Goal: Transaction & Acquisition: Subscribe to service/newsletter

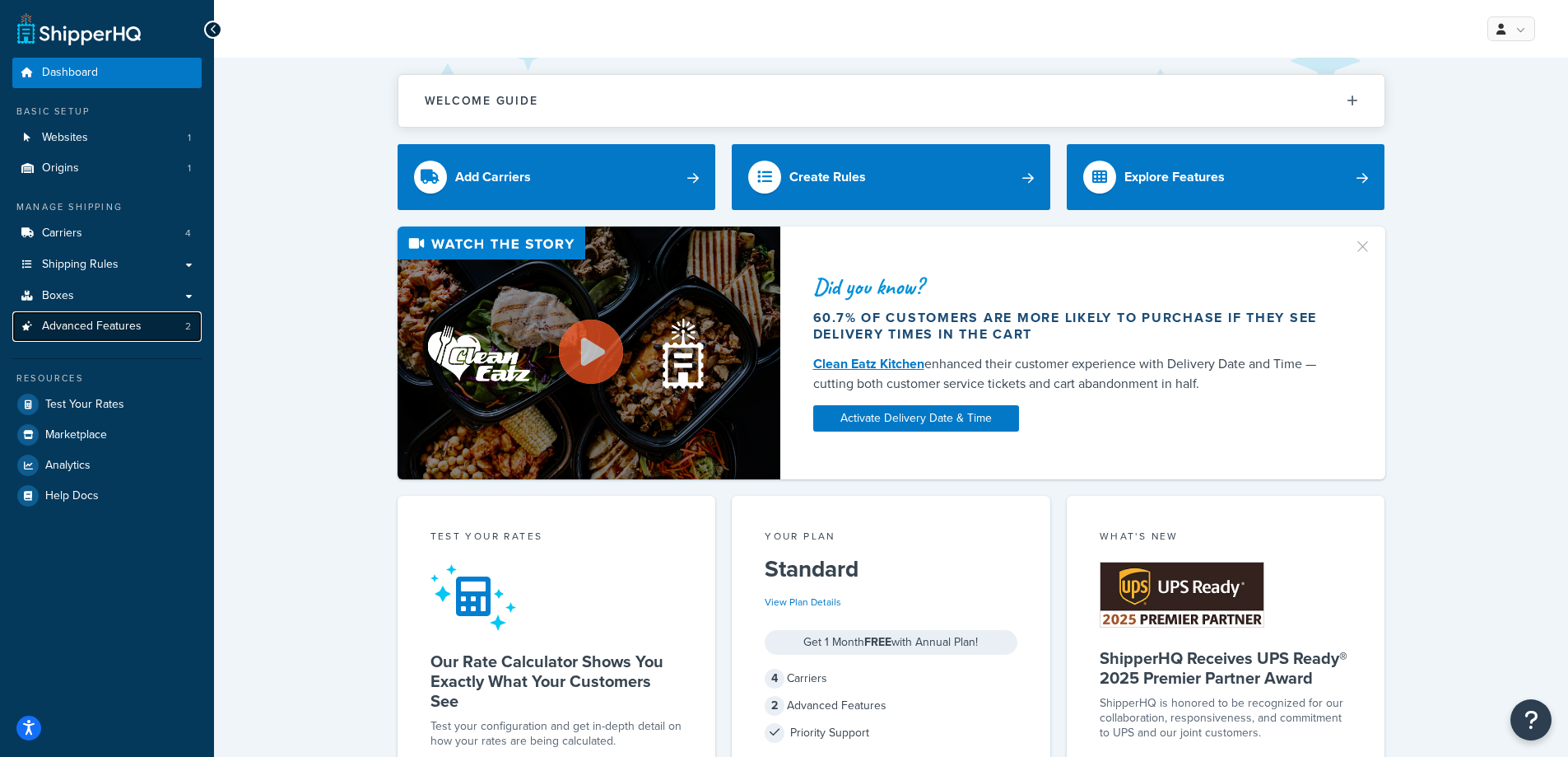
click at [85, 326] on span "Advanced Features" at bounding box center [91, 326] width 99 height 14
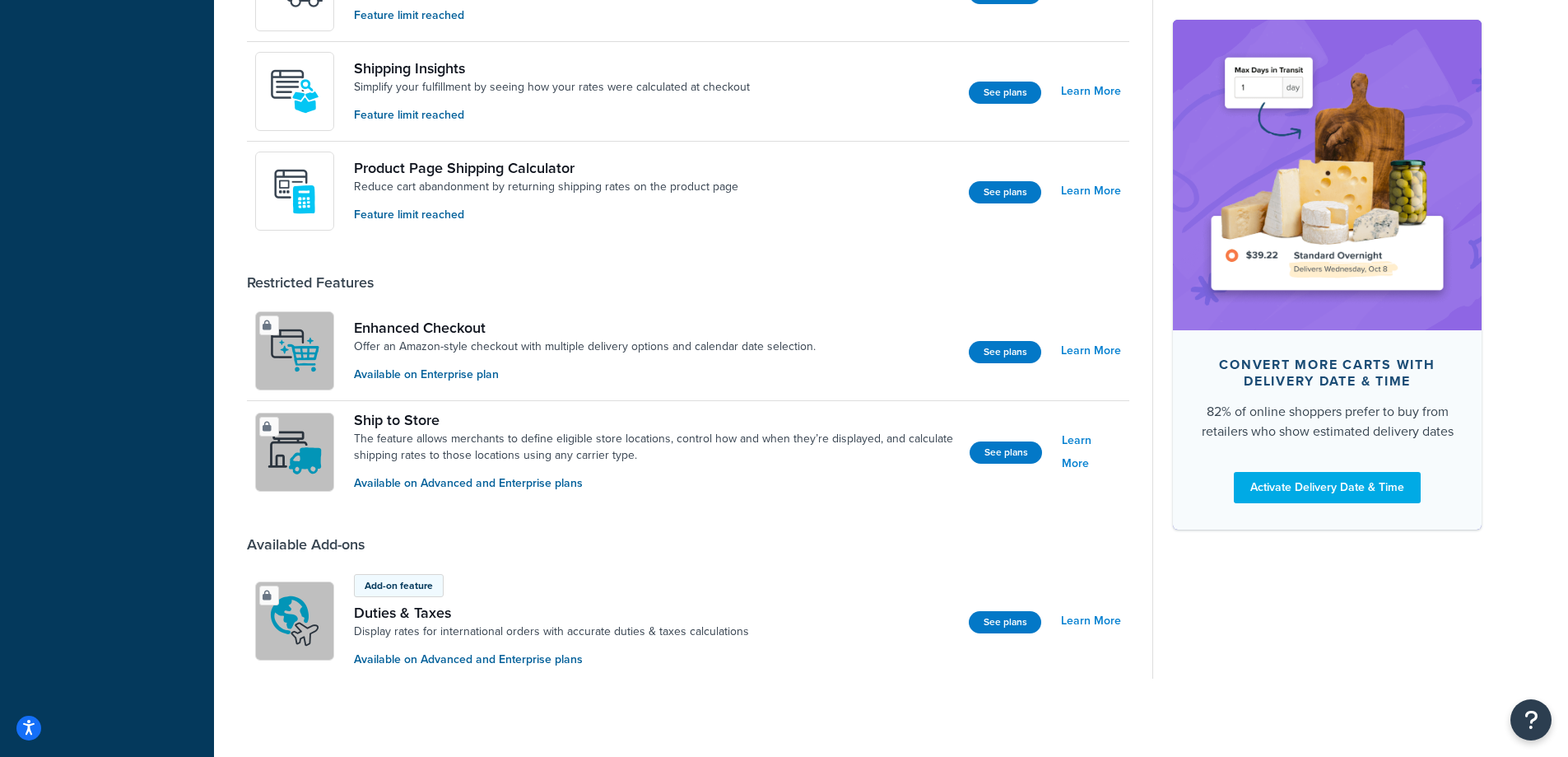
scroll to position [1017, 0]
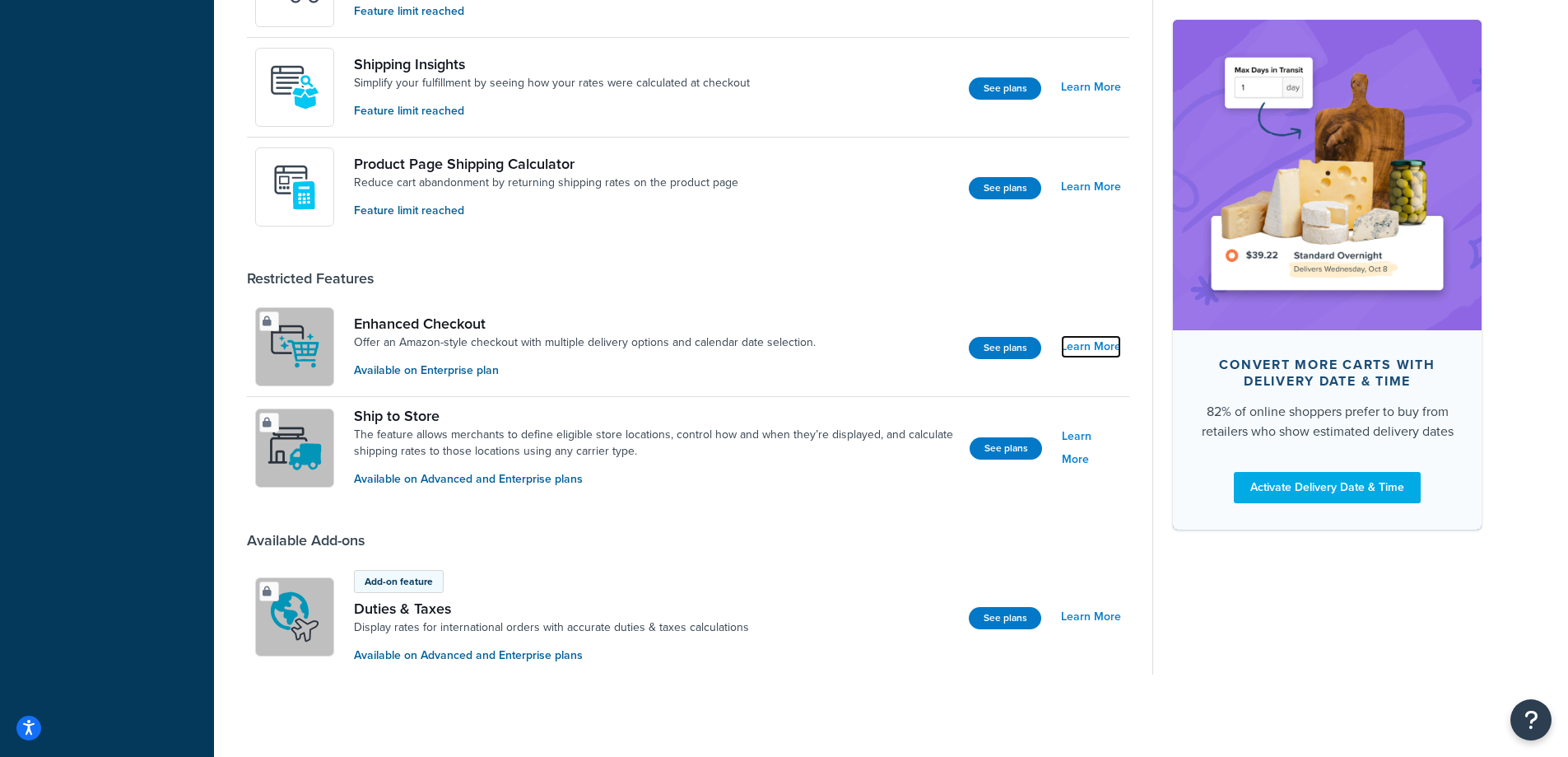
click at [1090, 345] on link "Learn More" at bounding box center [1091, 346] width 60 height 23
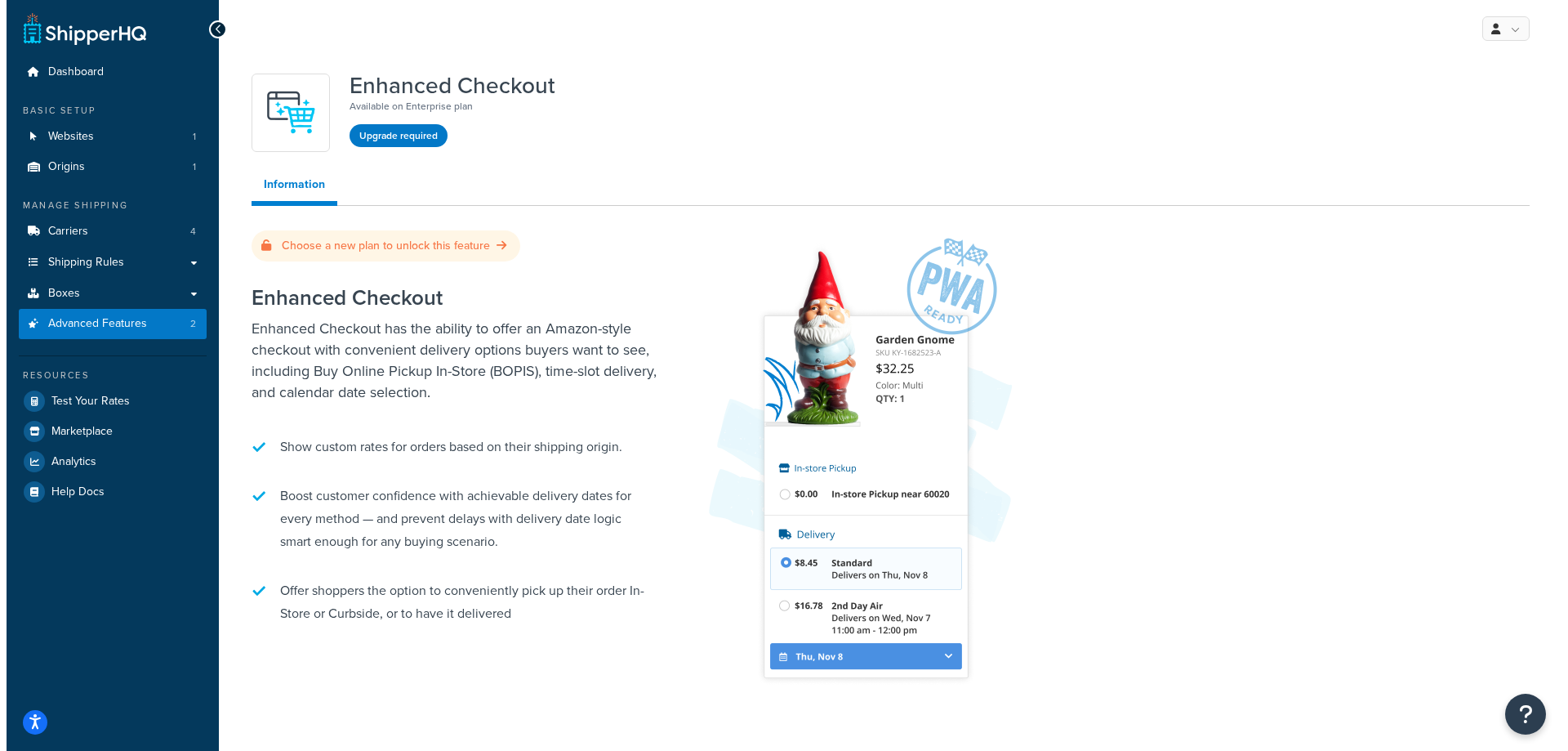
scroll to position [50, 0]
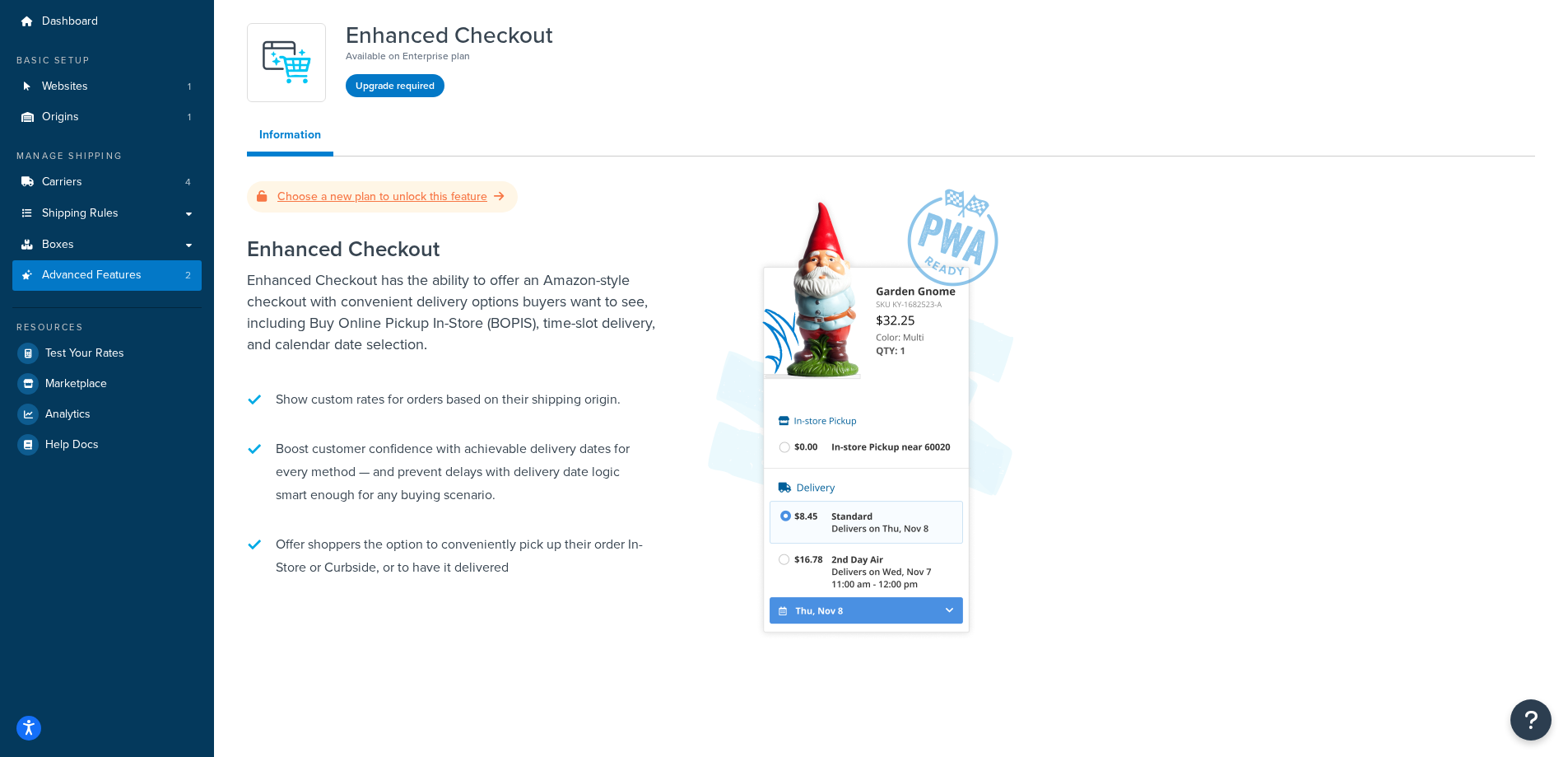
click at [429, 196] on link "Choose a new plan to unlock this feature" at bounding box center [382, 195] width 251 height 17
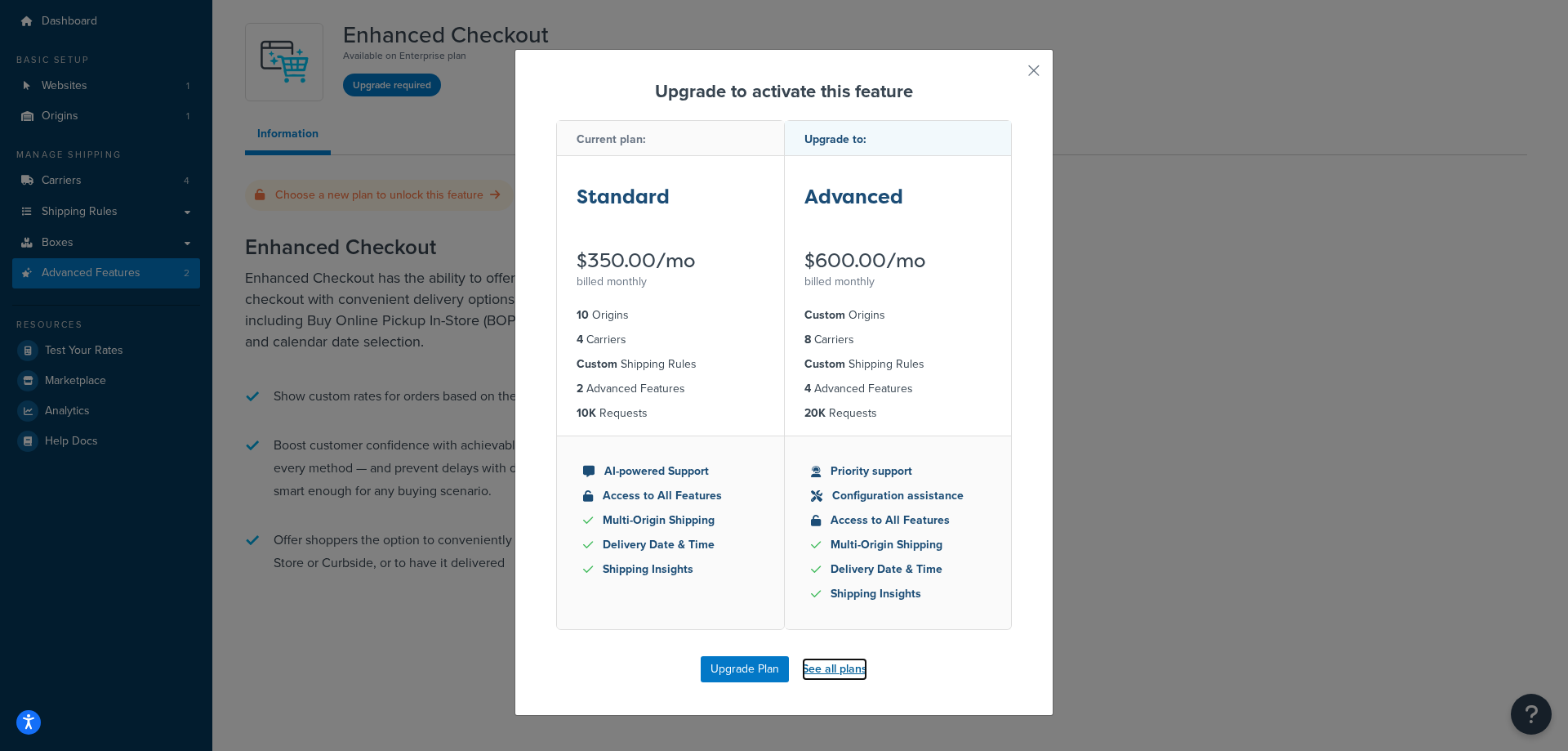
click at [834, 670] on link "See all plans" at bounding box center [834, 668] width 65 height 23
click at [838, 665] on link "See all plans" at bounding box center [834, 668] width 65 height 23
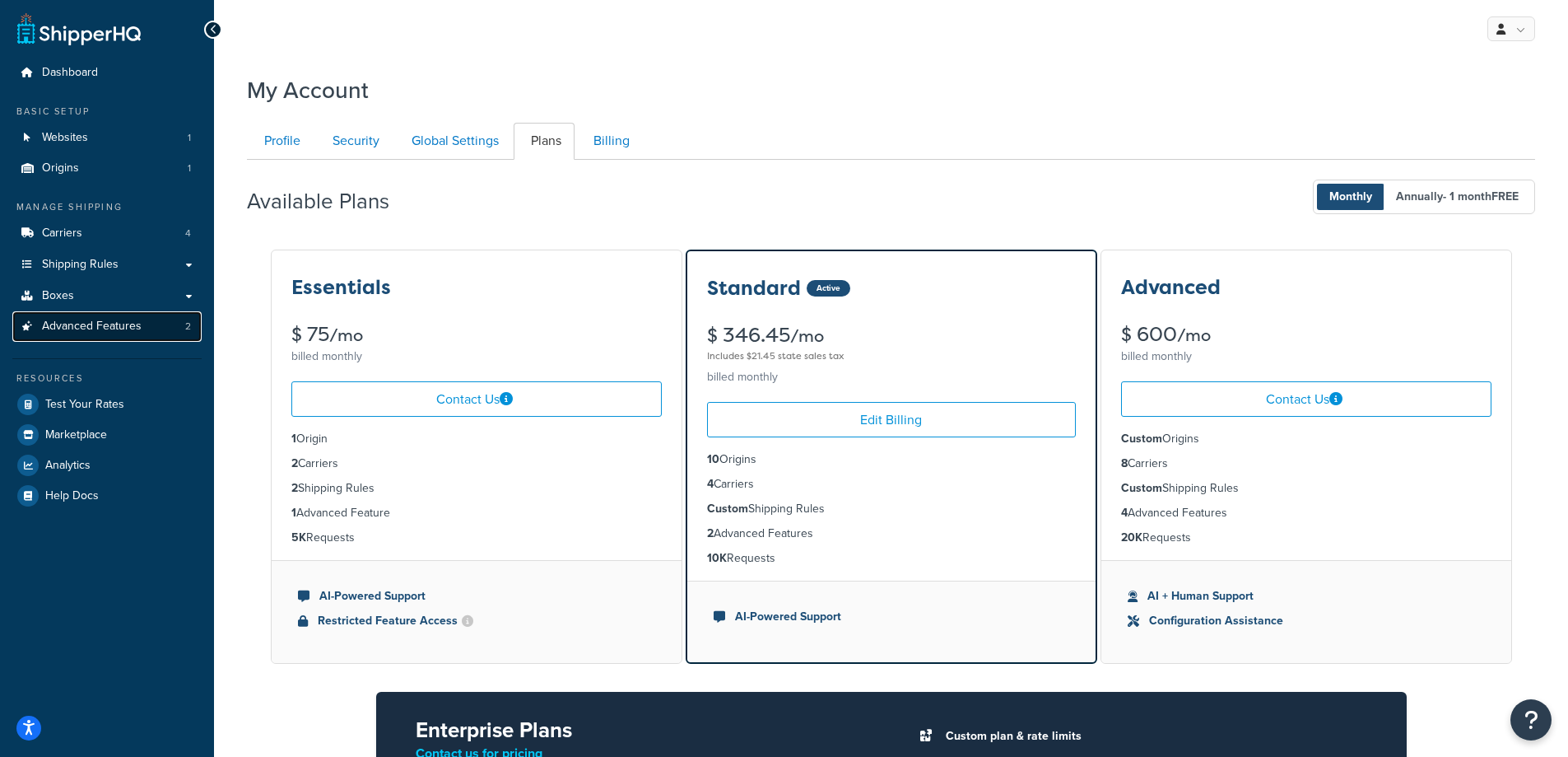
click at [99, 321] on span "Advanced Features" at bounding box center [91, 326] width 99 height 14
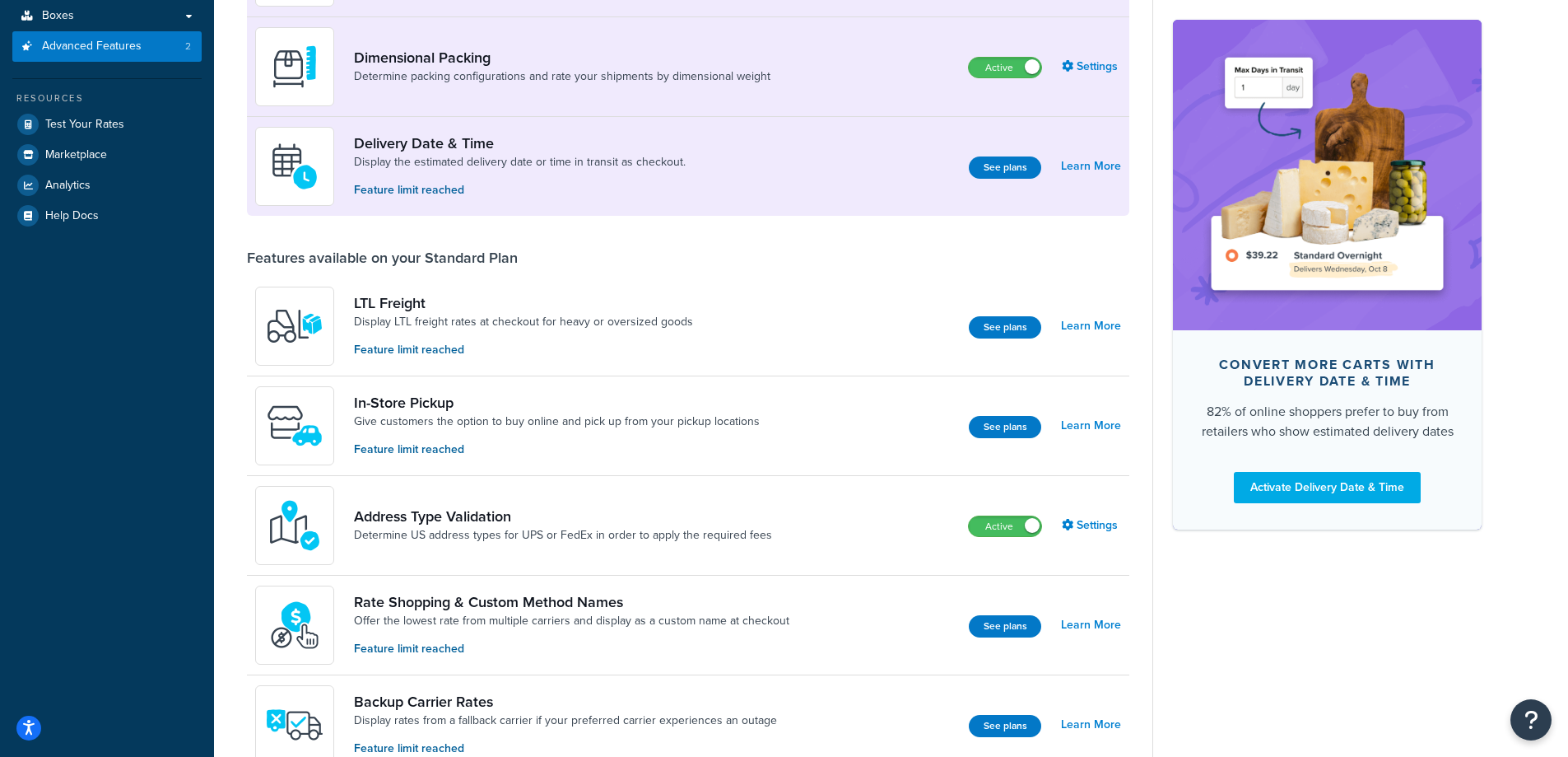
scroll to position [82, 0]
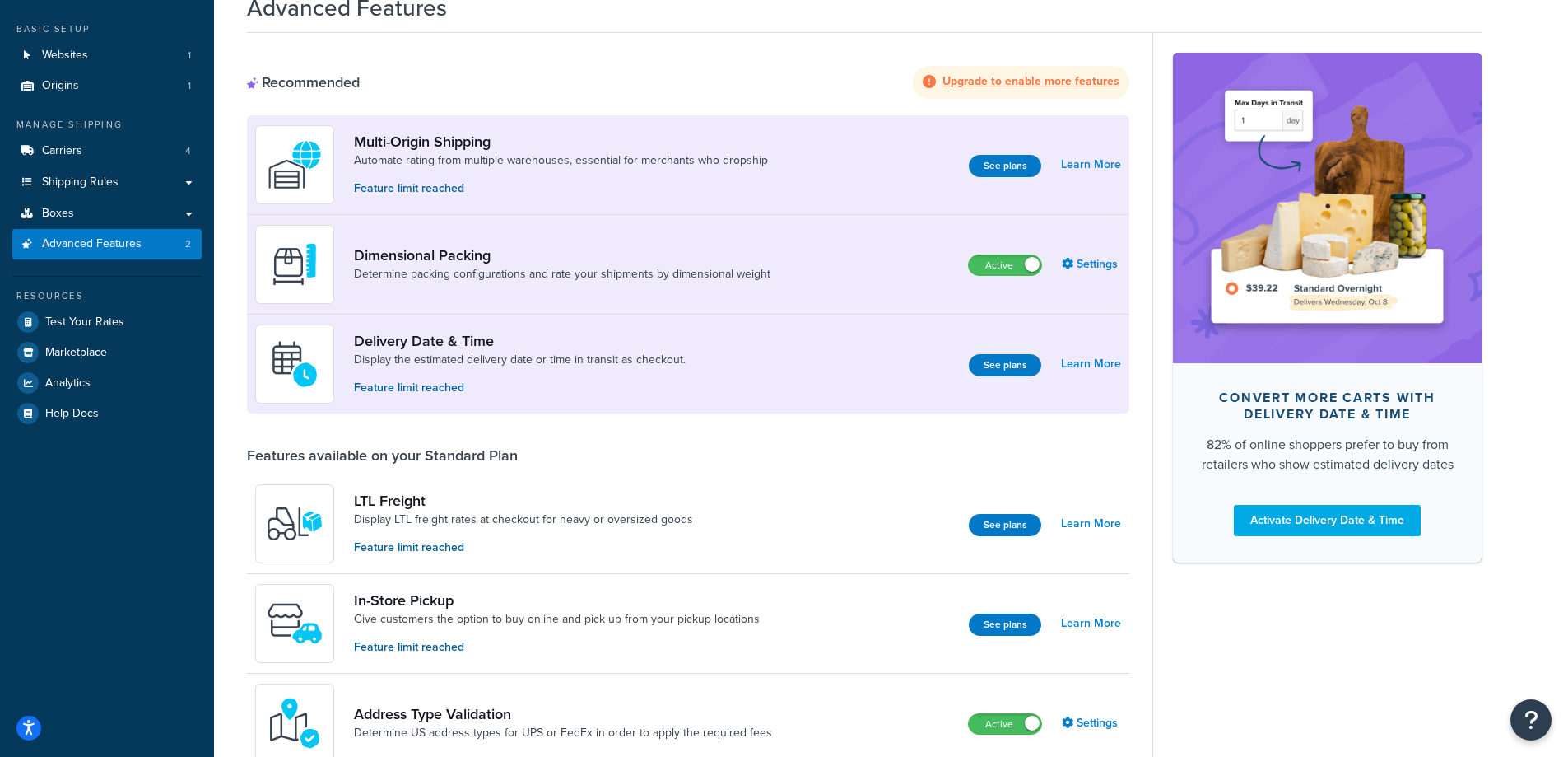
click at [1038, 75] on strong "Upgrade to enable more features" at bounding box center [1030, 80] width 177 height 17
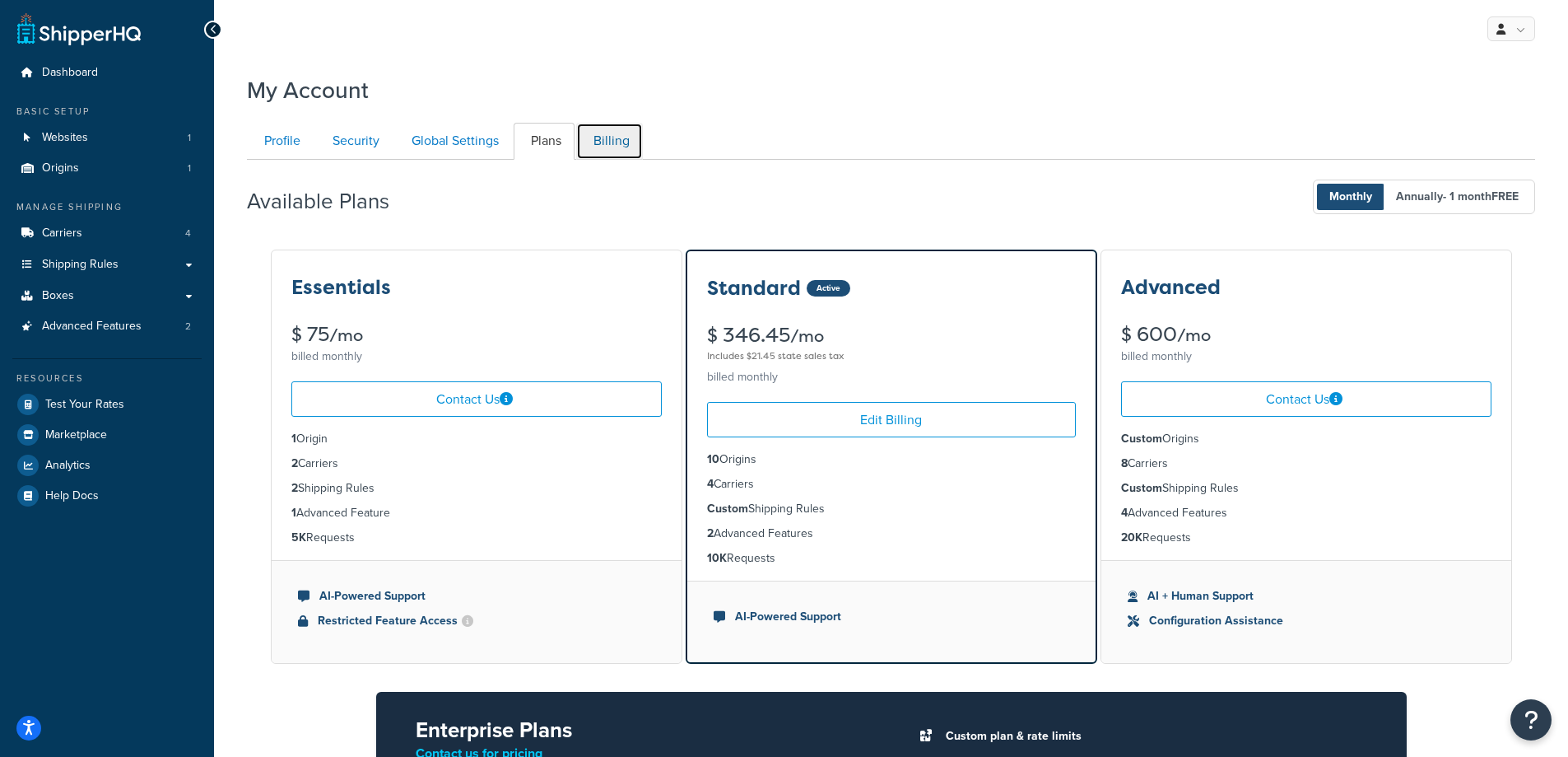
click at [615, 157] on link "Billing" at bounding box center [609, 141] width 66 height 37
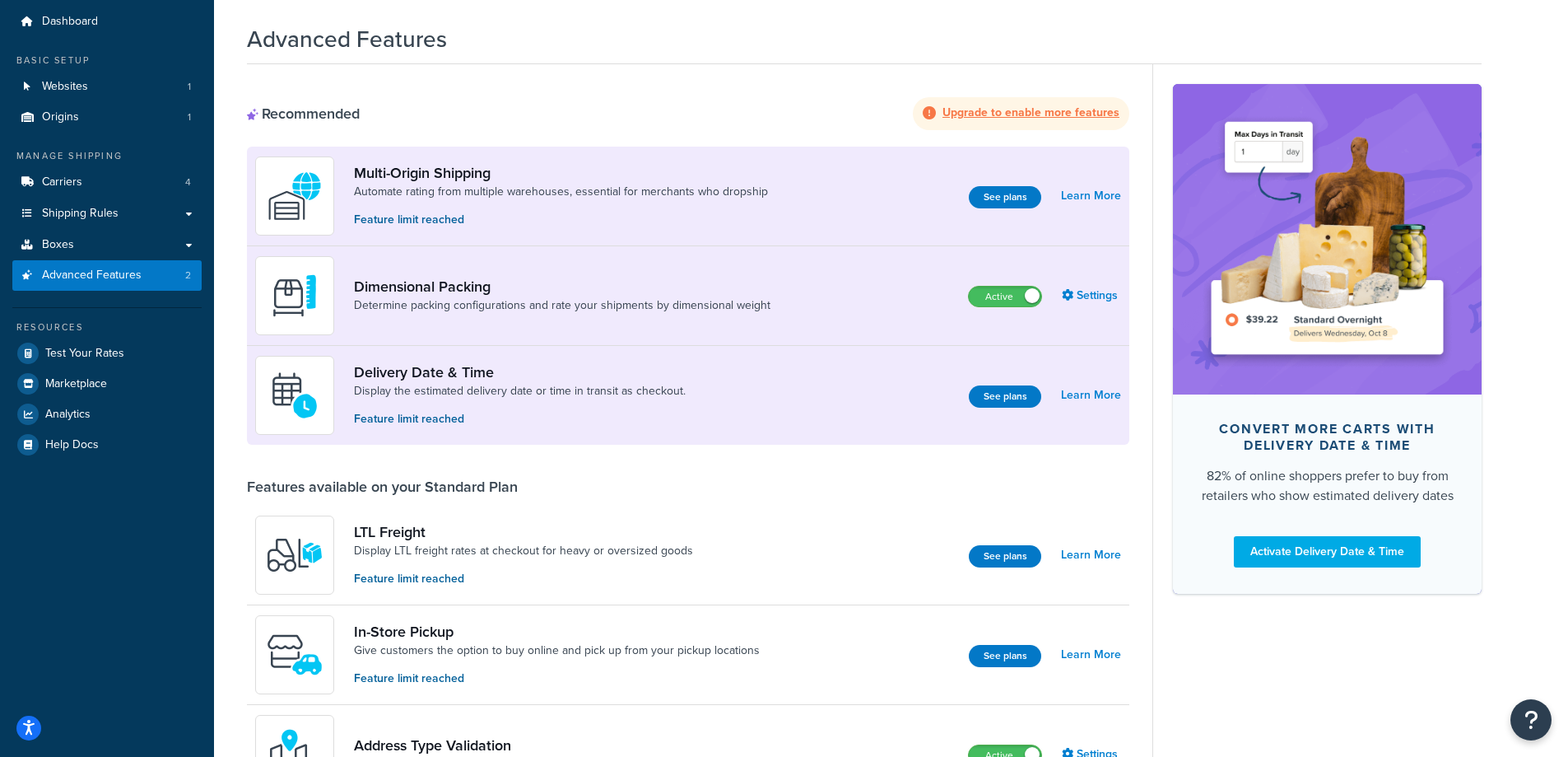
scroll to position [1017, 0]
